Goal: Task Accomplishment & Management: Manage account settings

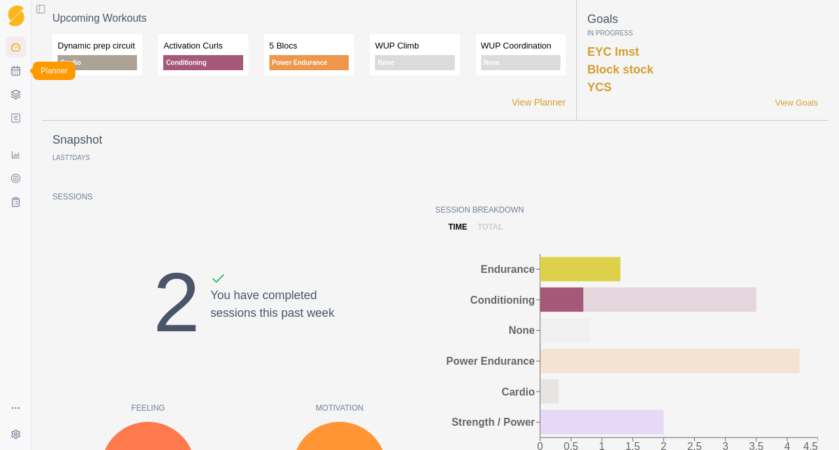
click at [12, 75] on rect at bounding box center [16, 72] width 8 height 8
select select "month"
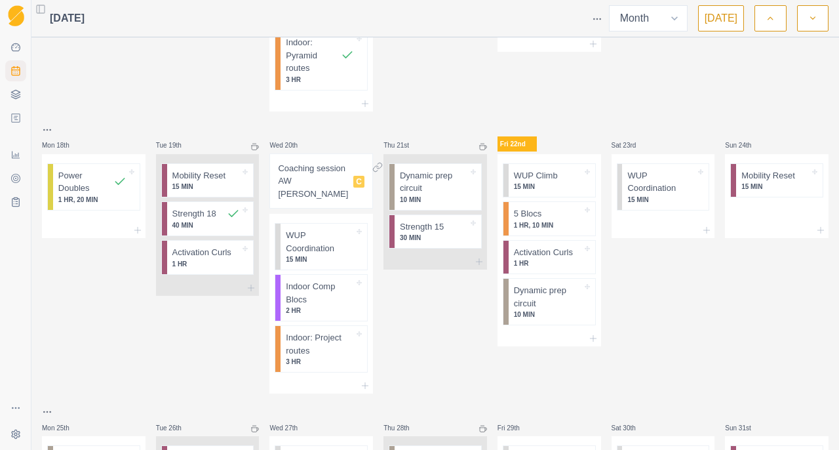
scroll to position [727, 0]
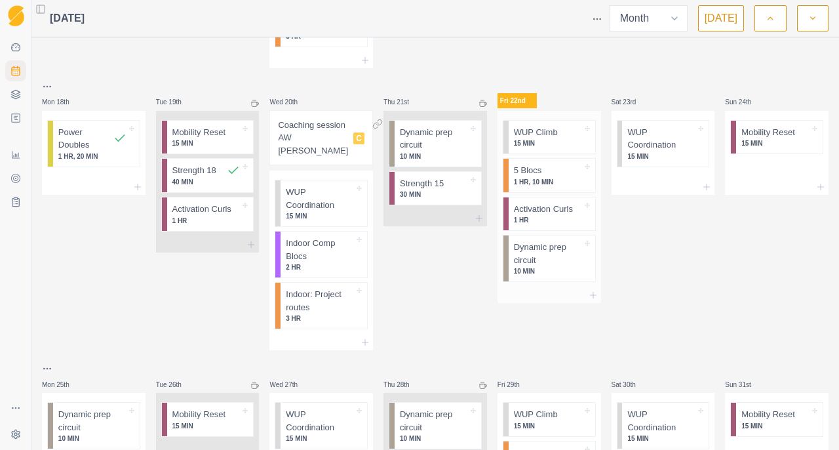
click at [546, 256] on p "Dynamic prep circuit" at bounding box center [548, 254] width 68 height 26
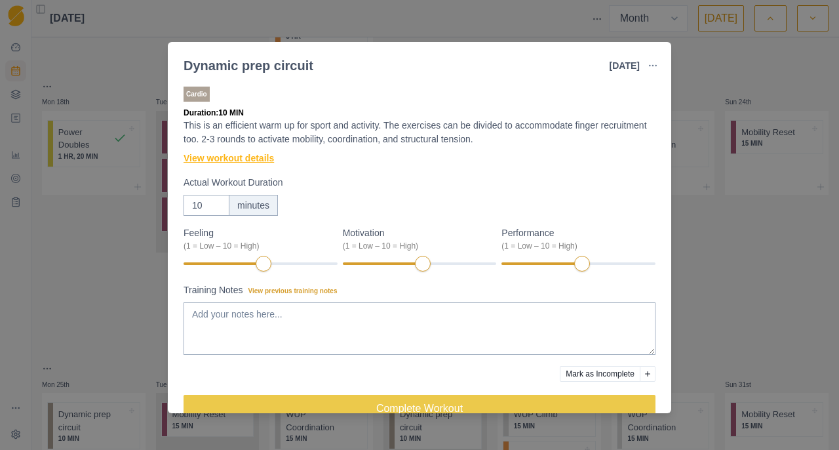
click at [268, 155] on link "View workout details" at bounding box center [229, 158] width 90 height 14
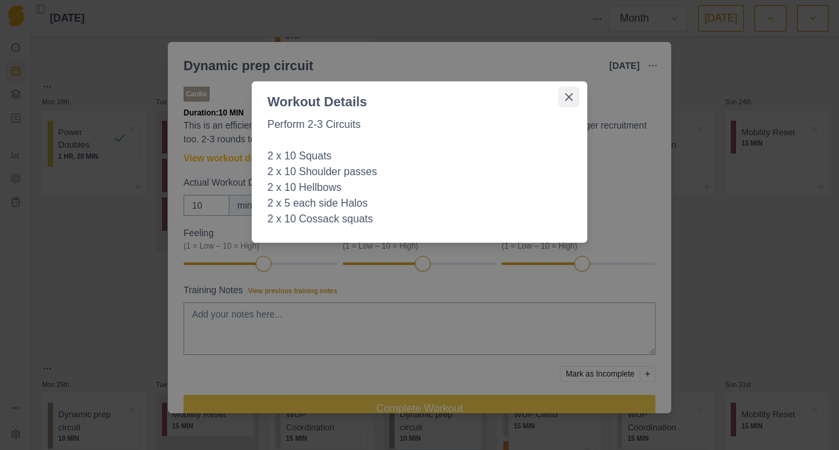
click at [578, 95] on button "Close" at bounding box center [569, 97] width 21 height 21
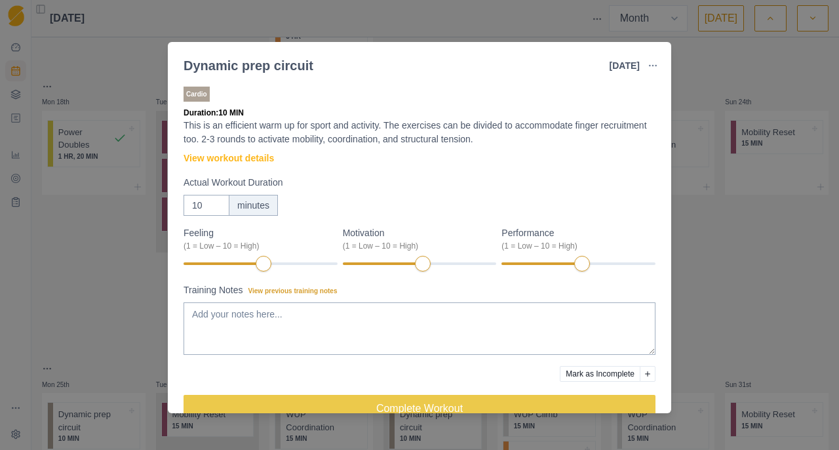
click at [815, 285] on div "Dynamic prep circuit [DATE] Link To Goal View Workout Metrics Edit Original Wor…" at bounding box center [419, 225] width 839 height 450
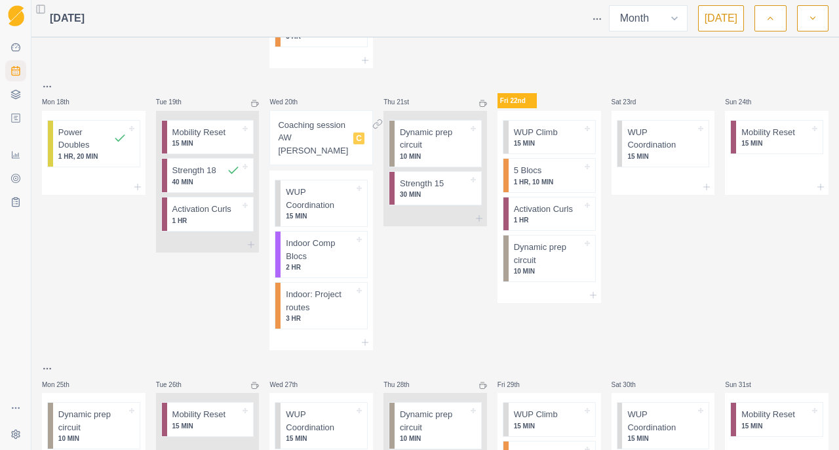
click at [766, 273] on div "Sun 24th Mobility Reset 15 MIN" at bounding box center [777, 215] width 104 height 272
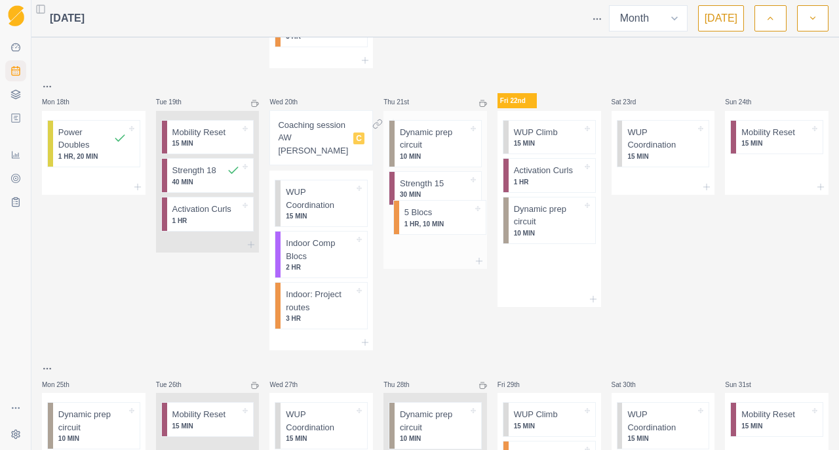
drag, startPoint x: 546, startPoint y: 184, endPoint x: 430, endPoint y: 225, distance: 122.6
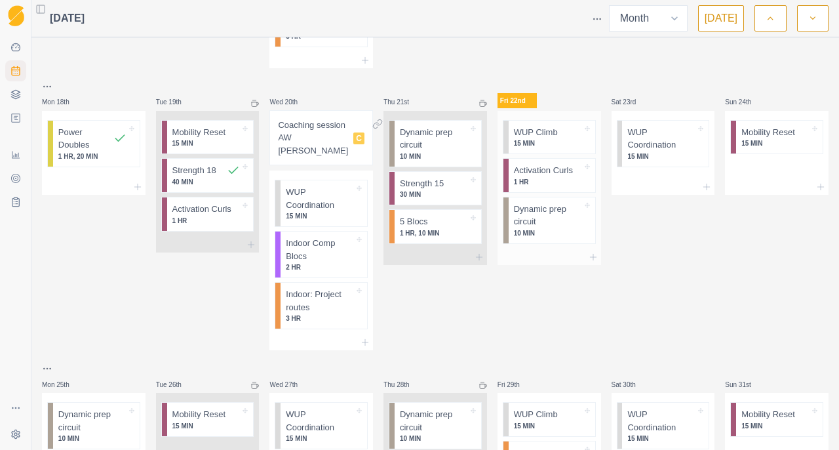
click at [571, 184] on p "1 HR" at bounding box center [548, 182] width 68 height 10
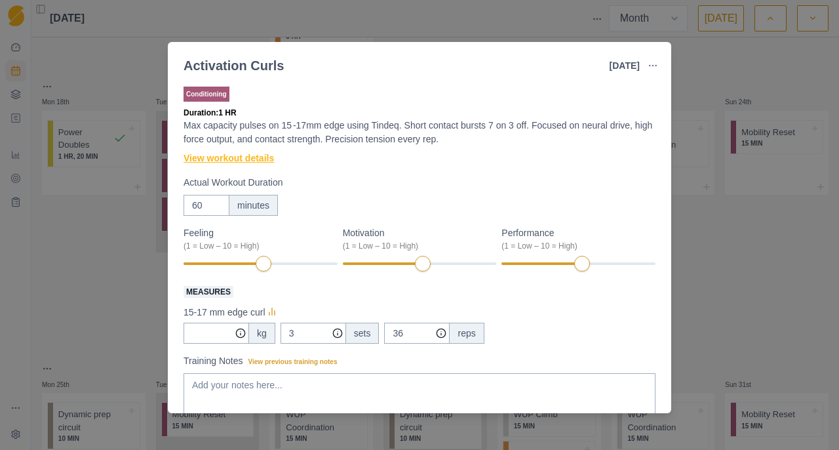
click at [270, 161] on link "View workout details" at bounding box center [229, 158] width 90 height 14
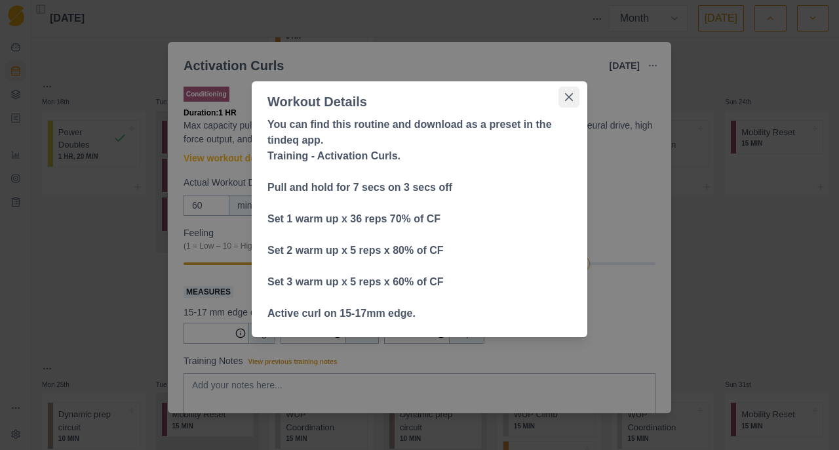
click at [563, 106] on button "Close" at bounding box center [569, 97] width 21 height 21
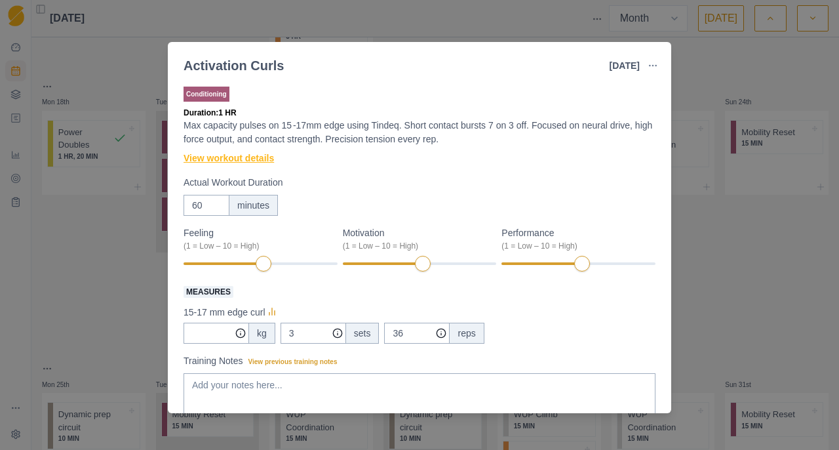
click at [193, 159] on link "View workout details" at bounding box center [229, 158] width 90 height 14
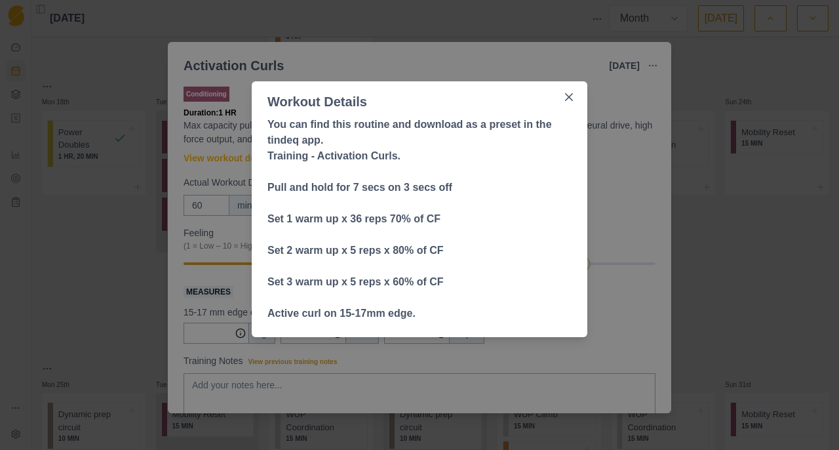
drag, startPoint x: 300, startPoint y: 64, endPoint x: 382, endPoint y: 68, distance: 82.1
click at [338, 64] on div "Workout Details You can find this routine and download as a preset in the tinde…" at bounding box center [419, 225] width 839 height 450
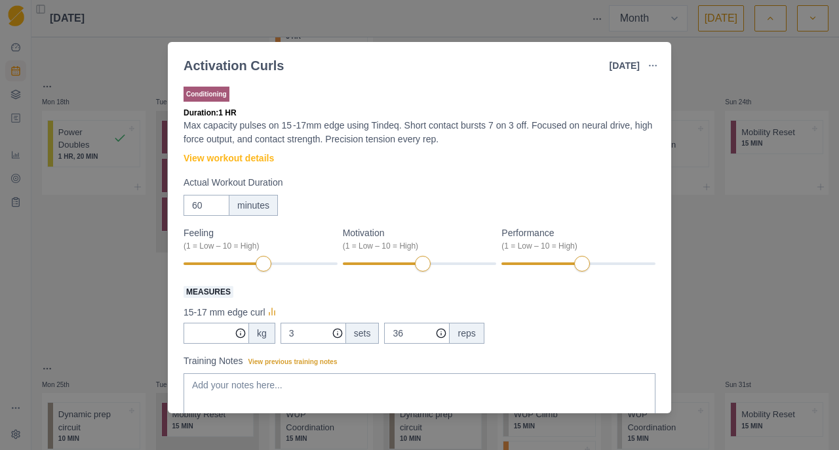
drag, startPoint x: 261, startPoint y: 166, endPoint x: 271, endPoint y: 171, distance: 11.7
click at [271, 171] on div "Conditioning Duration: 1 HR Max capacity pulses on 15 -17mm edge using Tindeq. …" at bounding box center [420, 294] width 472 height 421
click at [254, 166] on div "Conditioning Duration: 1 HR Max capacity pulses on 15 -17mm edge using Tindeq. …" at bounding box center [420, 294] width 472 height 421
click at [254, 163] on link "View workout details" at bounding box center [229, 158] width 90 height 14
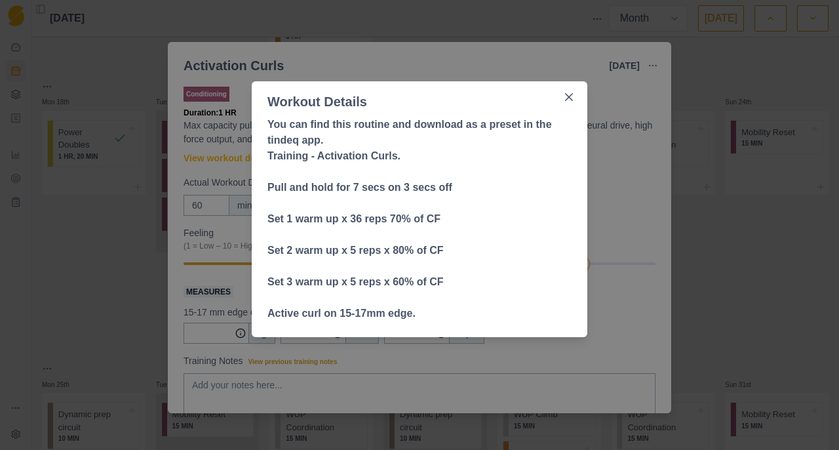
click at [342, 175] on p at bounding box center [420, 172] width 304 height 16
click at [280, 312] on strong "Active curl on 15-17mm edge." at bounding box center [342, 313] width 148 height 11
click at [561, 102] on button "Close" at bounding box center [569, 97] width 21 height 21
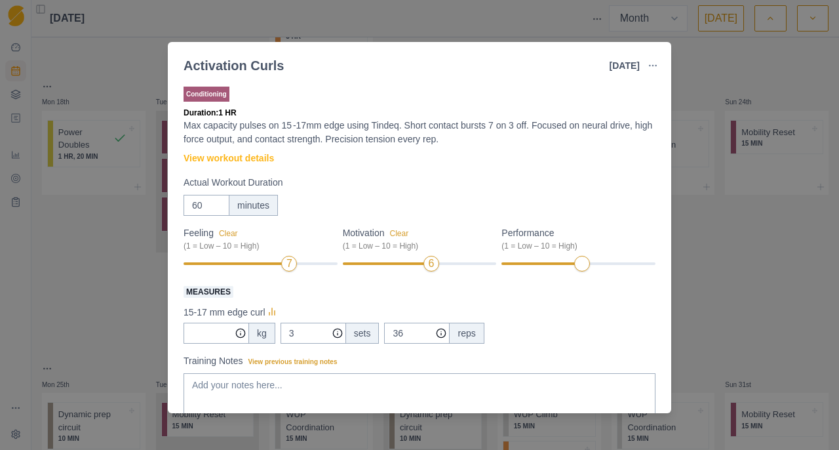
click at [475, 272] on div "Motivation Clear (1 = Low – 10 = High) 6" at bounding box center [420, 249] width 154 height 47
click at [285, 385] on textarea "Training Notes View previous training notes" at bounding box center [420, 399] width 472 height 52
click at [307, 384] on textarea "This felt really tough, defintiely struggled through all sets" at bounding box center [420, 399] width 472 height 52
click at [461, 386] on textarea "This felt really tough, definitely struggled through all sets" at bounding box center [420, 399] width 472 height 52
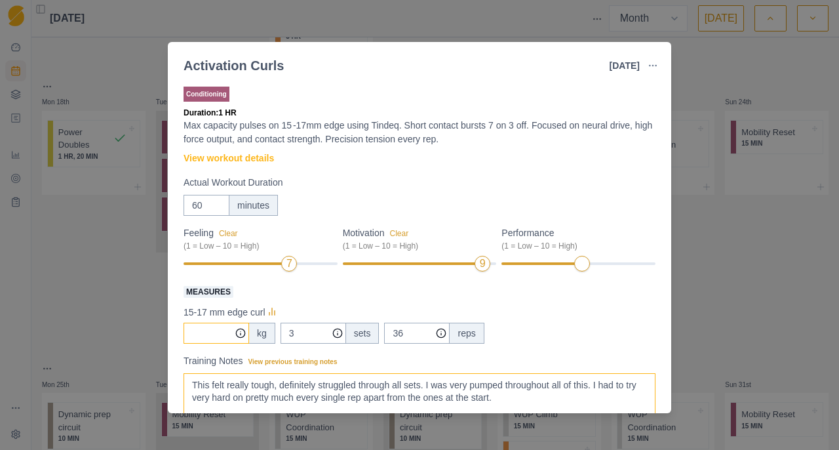
type textarea "This felt really tough, definitely struggled through all sets. I was very pumpe…"
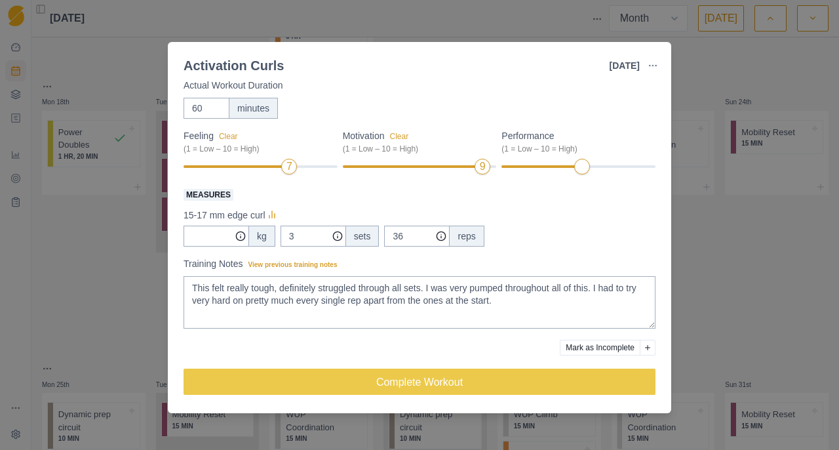
click at [550, 398] on div "Conditioning Duration: 1 HR Max capacity pulses on 15 -17mm edge using Tindeq. …" at bounding box center [420, 197] width 472 height 421
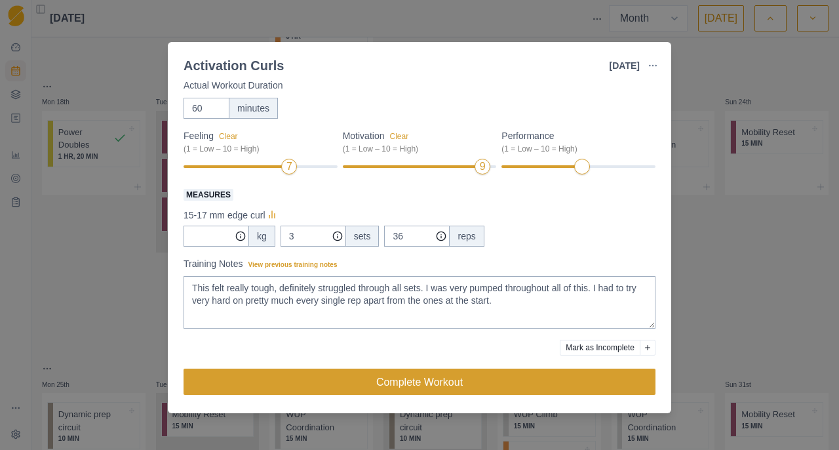
click at [529, 374] on button "Complete Workout" at bounding box center [420, 382] width 472 height 26
